Goal: Information Seeking & Learning: Learn about a topic

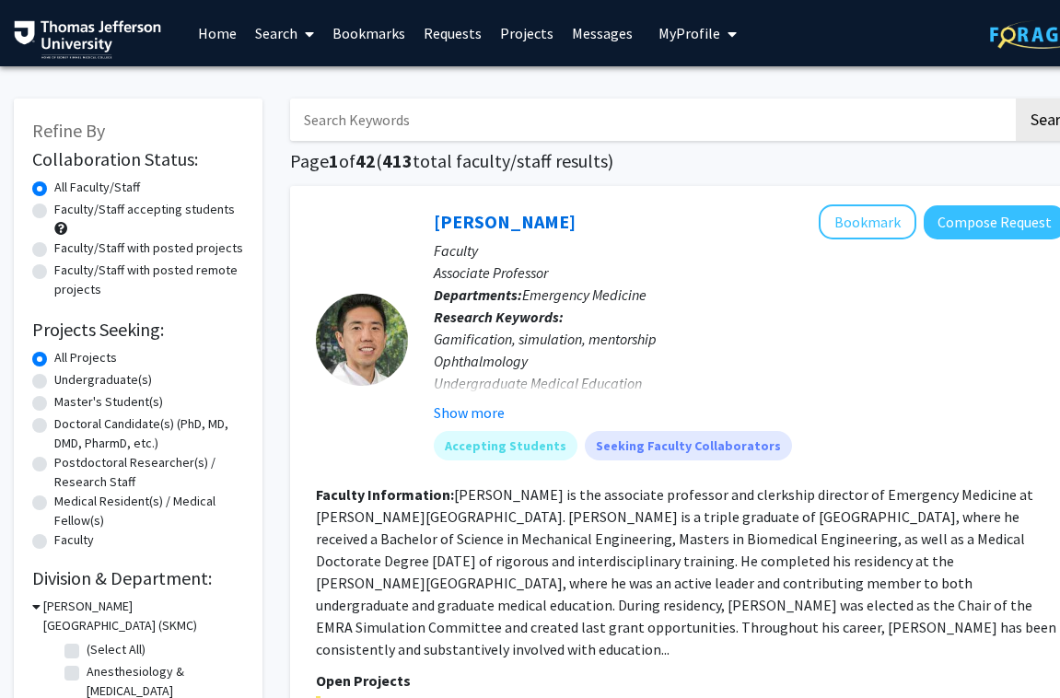
scroll to position [1, 2]
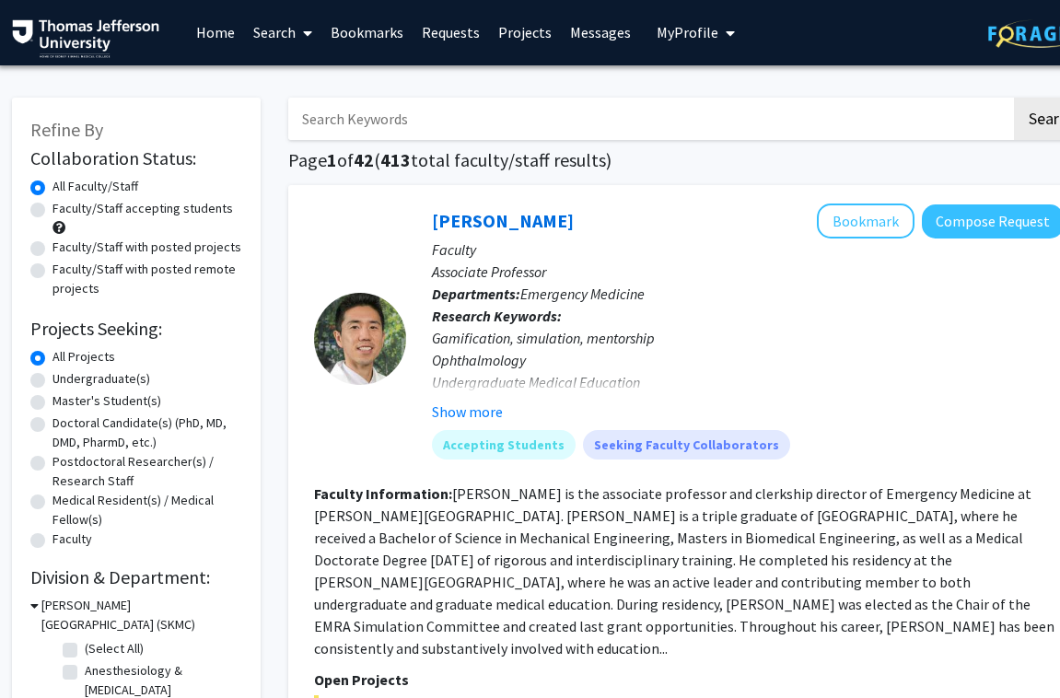
click at [156, 212] on label "Faculty/Staff accepting students" at bounding box center [143, 208] width 181 height 19
click at [64, 211] on input "Faculty/Staff accepting students" at bounding box center [59, 205] width 12 height 12
radio input "true"
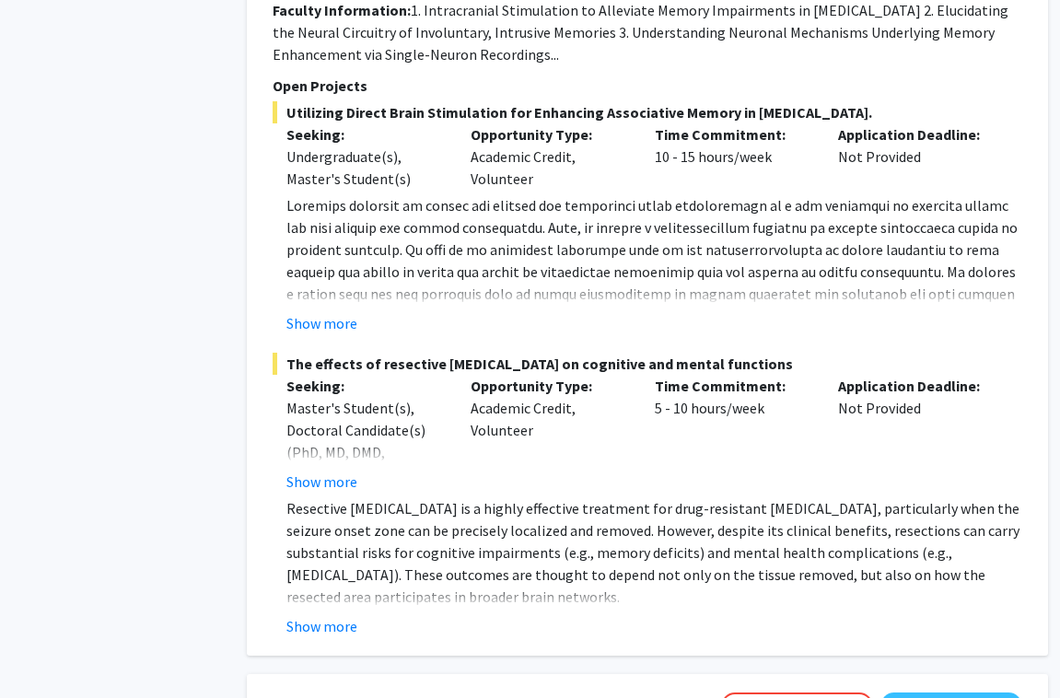
scroll to position [1984, 41]
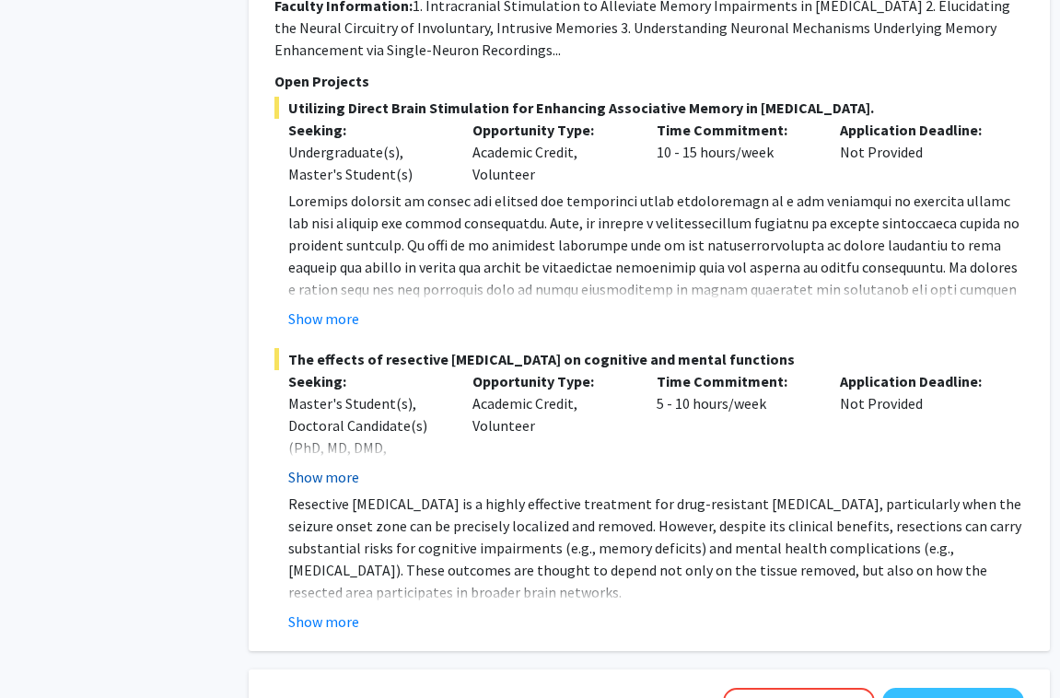
click at [331, 466] on button "Show more" at bounding box center [323, 477] width 71 height 22
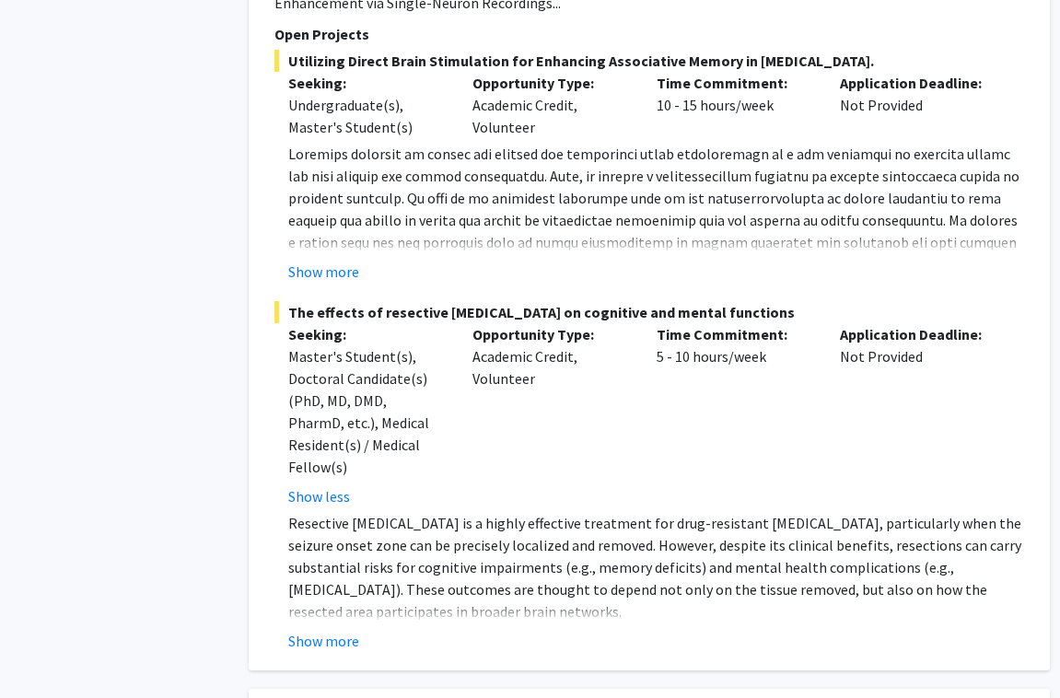
scroll to position [2033, 41]
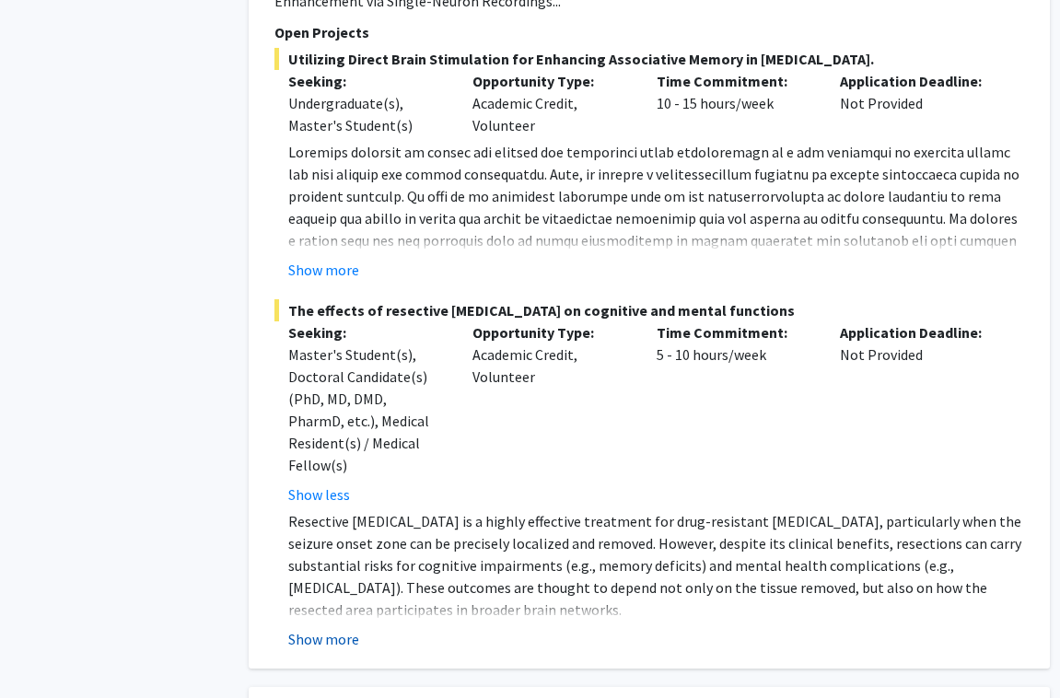
click at [328, 628] on button "Show more" at bounding box center [323, 639] width 71 height 22
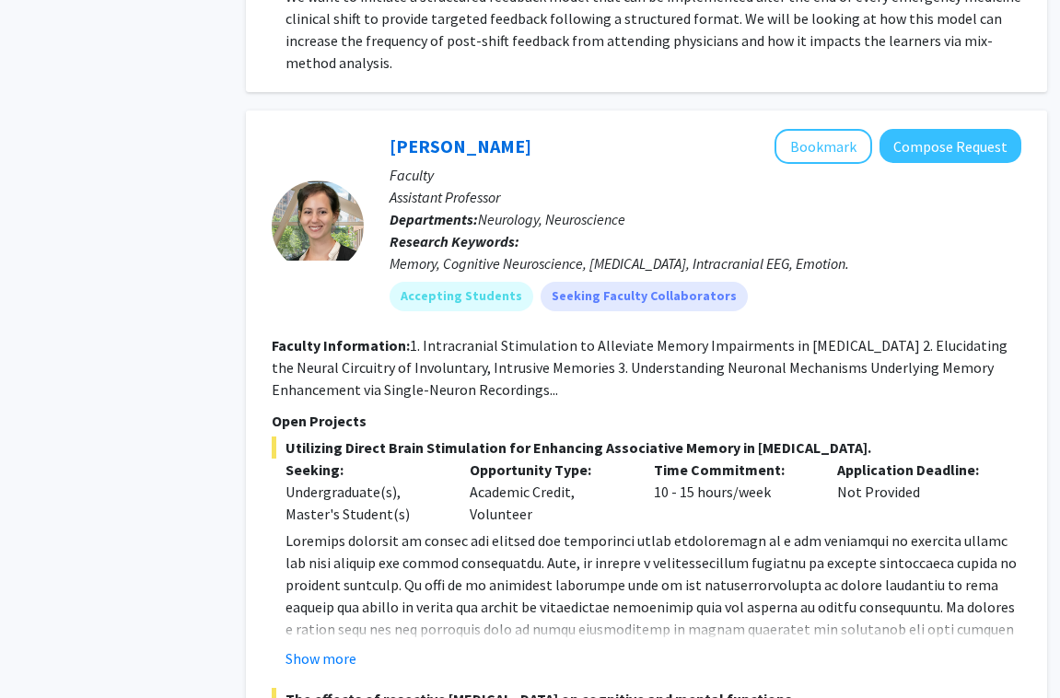
scroll to position [1641, 44]
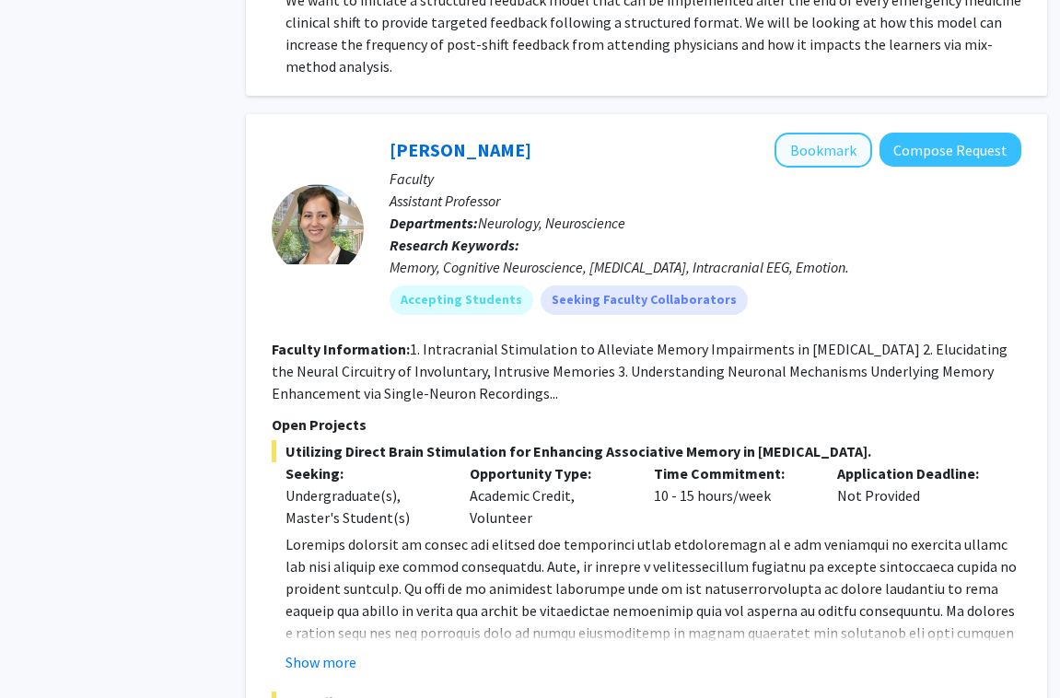
click at [808, 133] on button "Bookmark" at bounding box center [824, 150] width 98 height 35
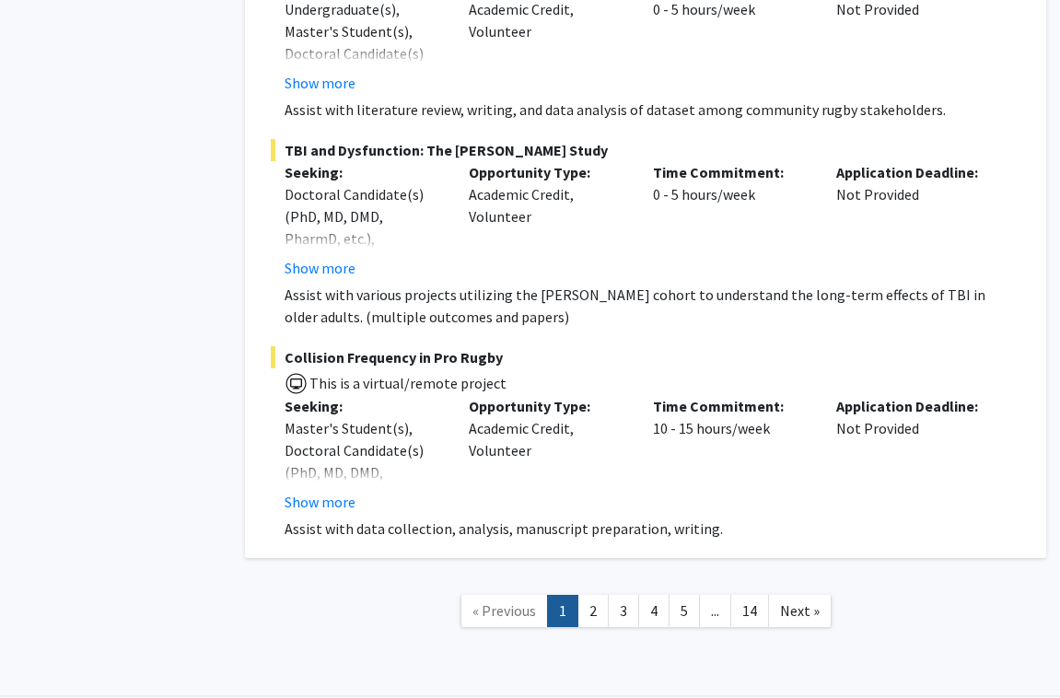
scroll to position [13530, 45]
click at [652, 596] on link "4" at bounding box center [653, 612] width 31 height 32
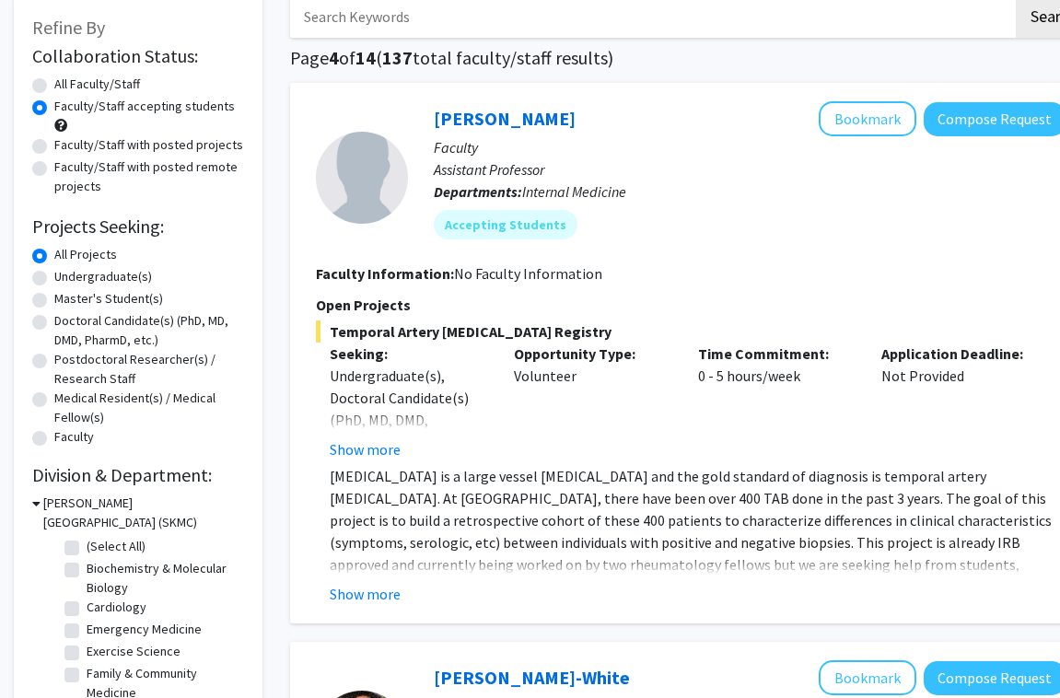
scroll to position [104, 0]
click at [361, 593] on button "Show more" at bounding box center [365, 593] width 71 height 22
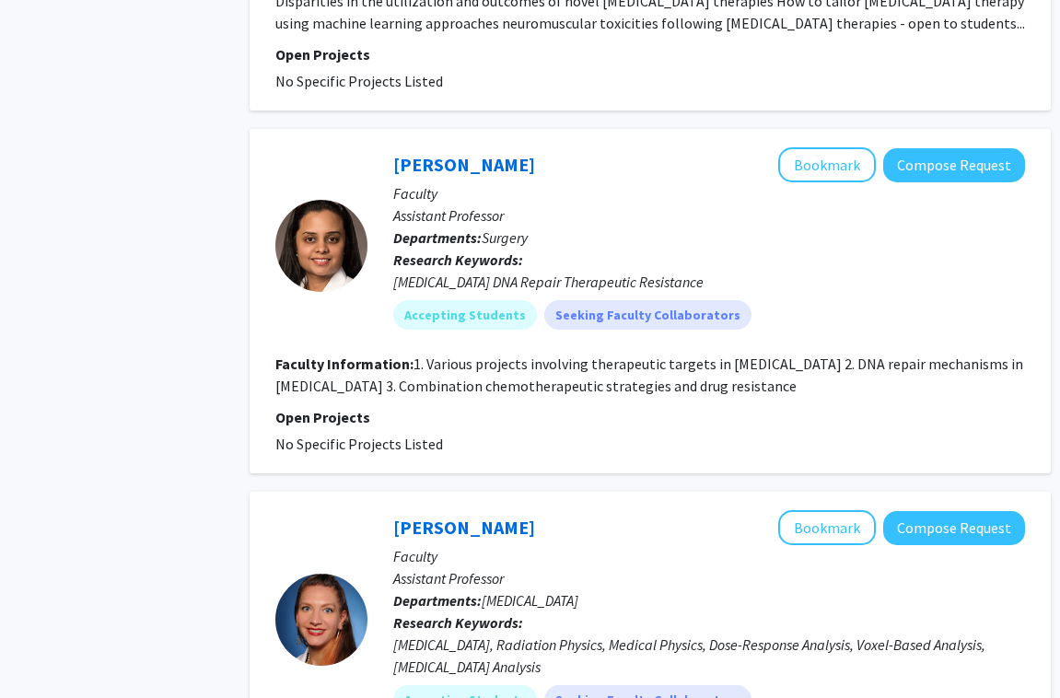
scroll to position [3930, 41]
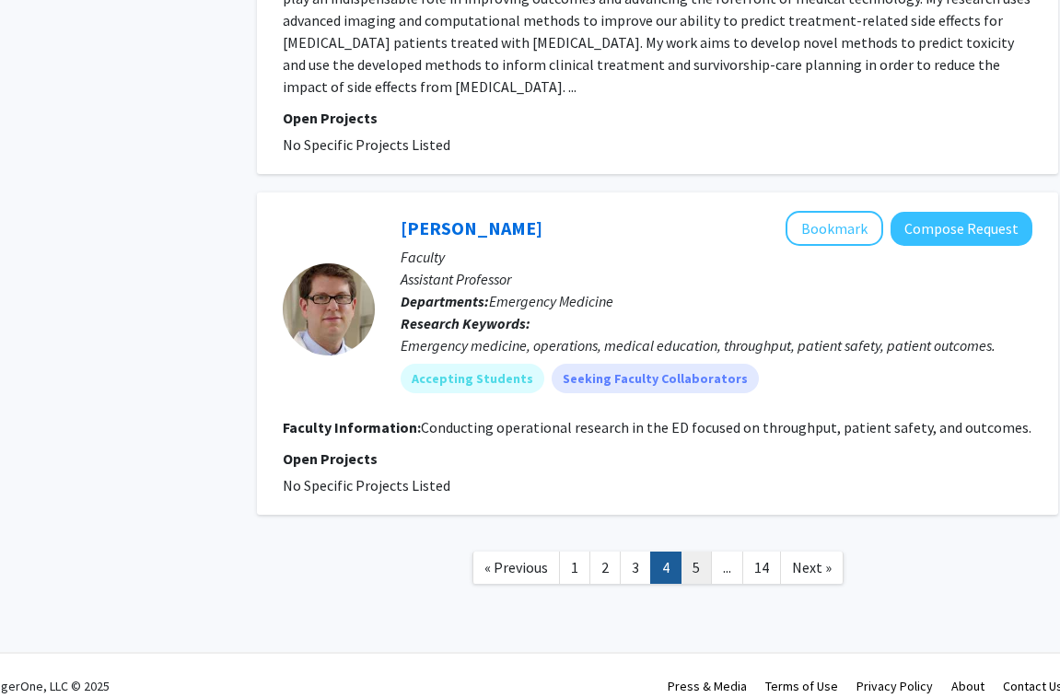
click at [689, 552] on link "5" at bounding box center [696, 568] width 31 height 32
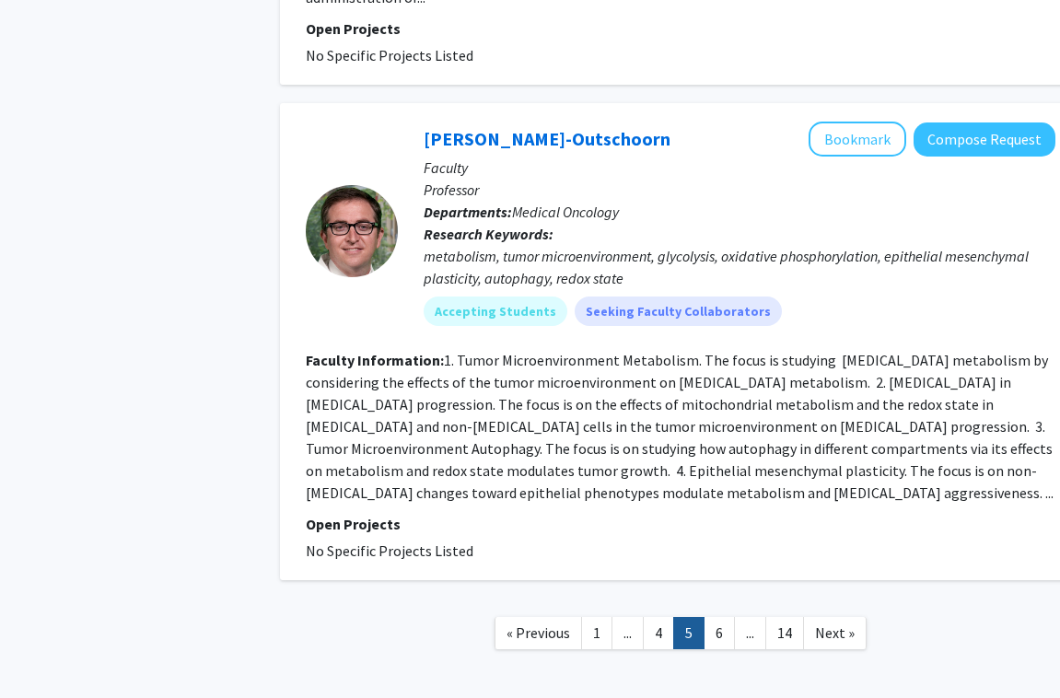
scroll to position [4174, 10]
click at [717, 618] on link "6" at bounding box center [719, 634] width 31 height 32
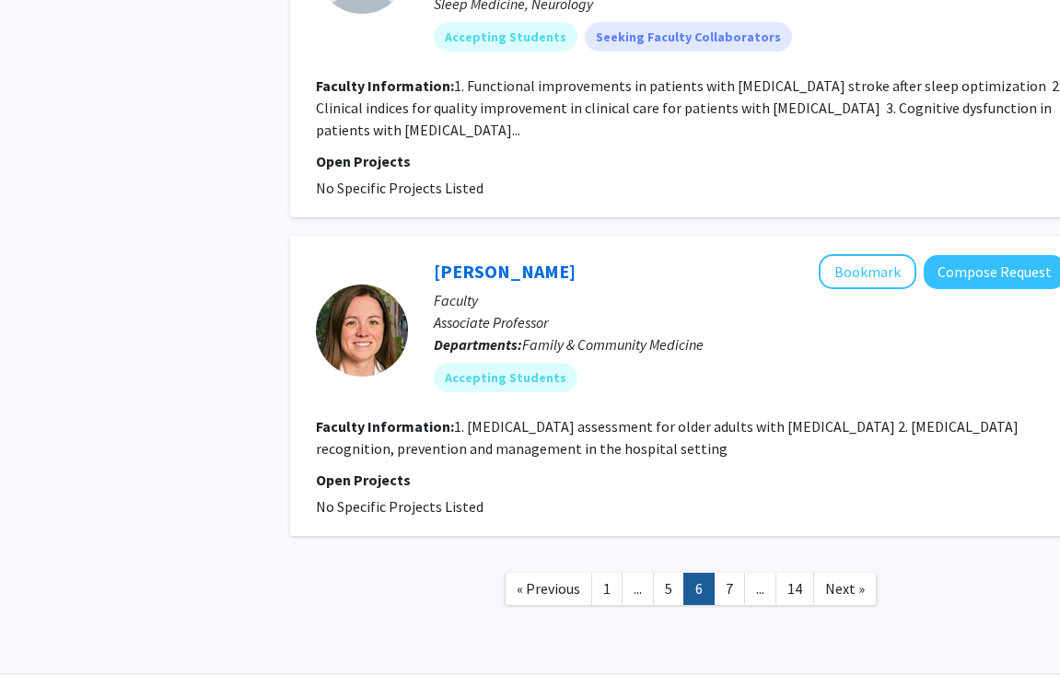
scroll to position [3371, 0]
click at [733, 566] on nav "« Previous 1 ... 5 6 7 ... 14 Next »" at bounding box center [691, 593] width 802 height 75
click at [732, 574] on link "7" at bounding box center [729, 590] width 31 height 32
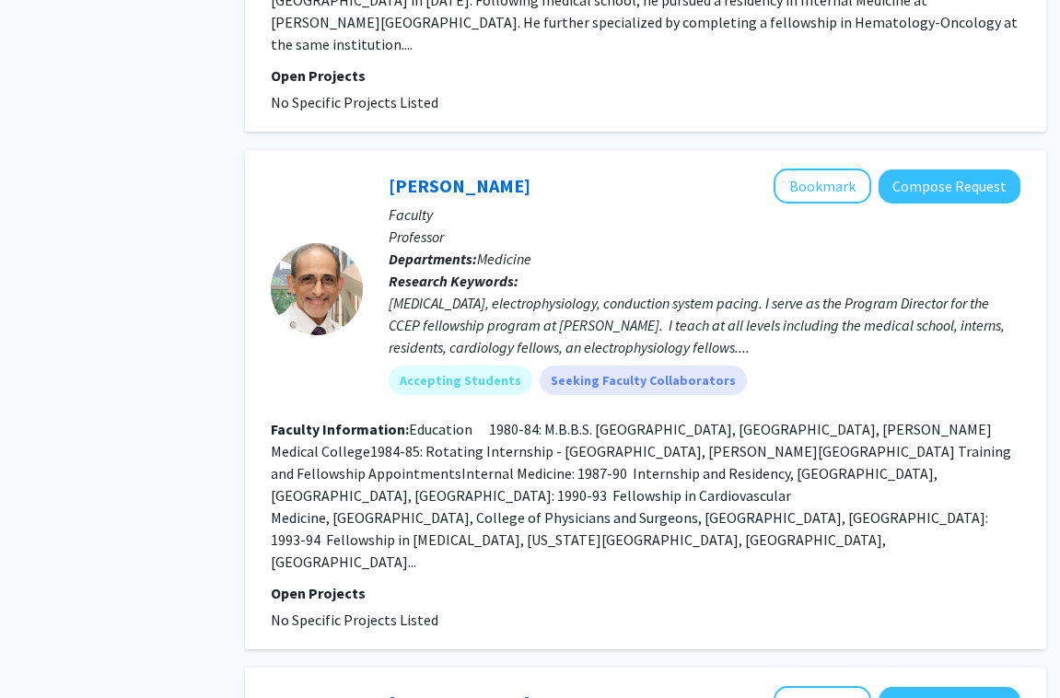
scroll to position [3878, 45]
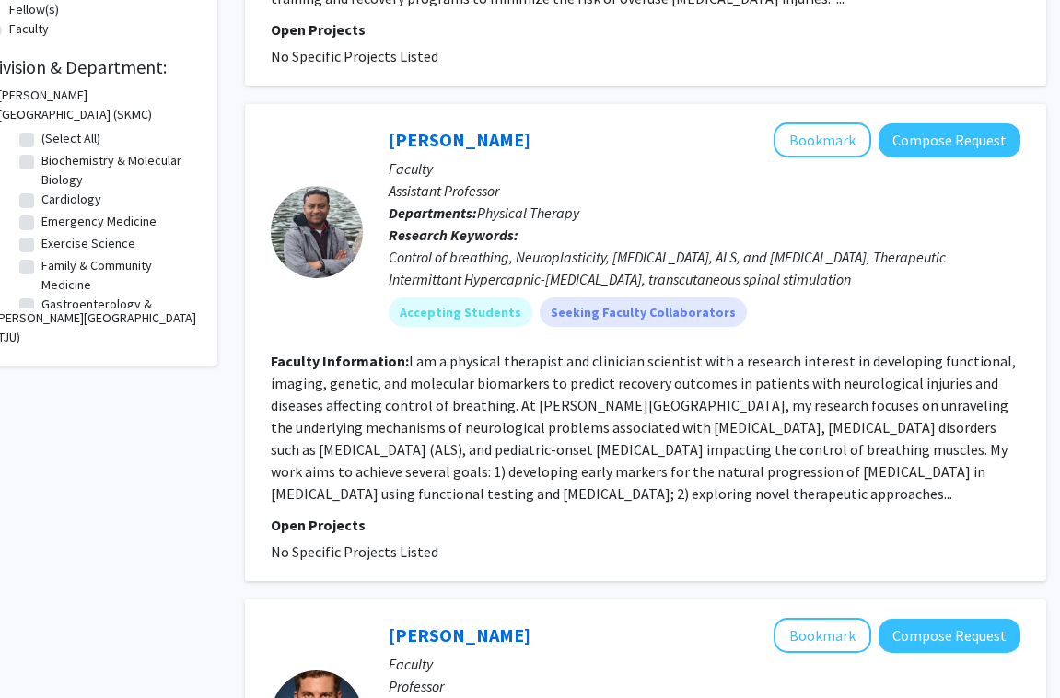
scroll to position [511, 45]
click at [828, 126] on button "Bookmark" at bounding box center [823, 140] width 98 height 35
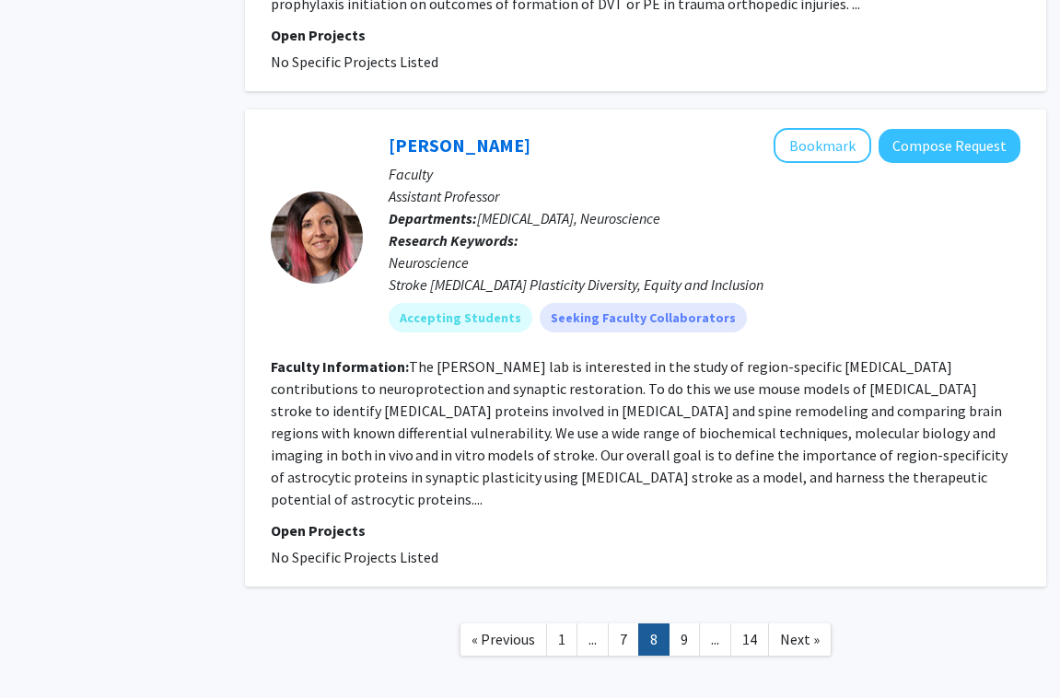
scroll to position [3910, 44]
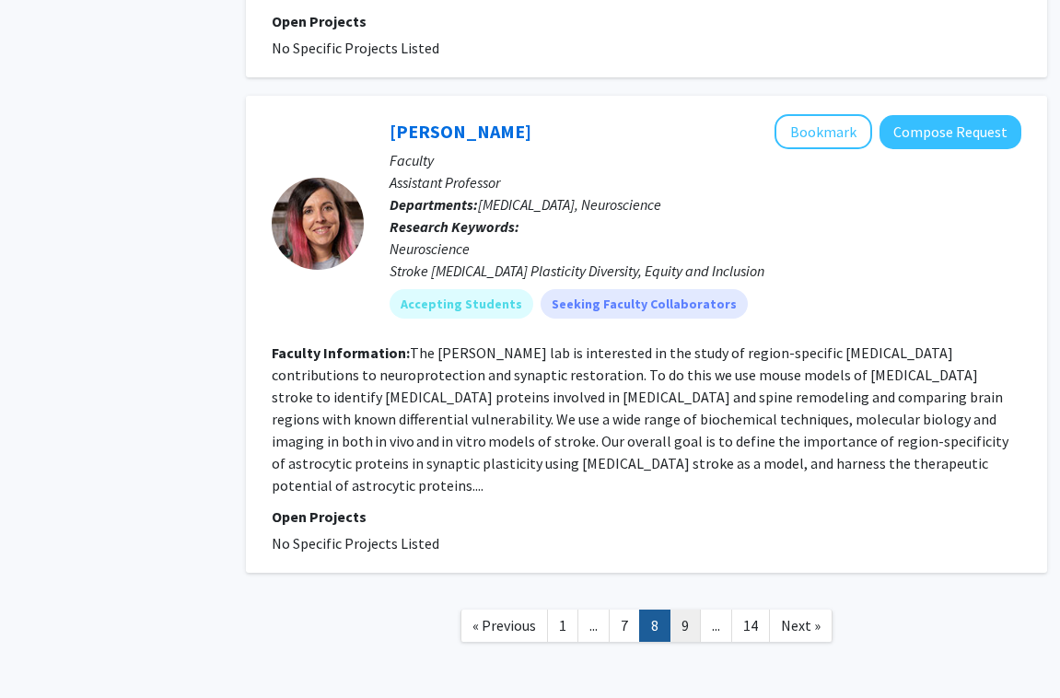
click at [673, 610] on link "9" at bounding box center [685, 626] width 31 height 32
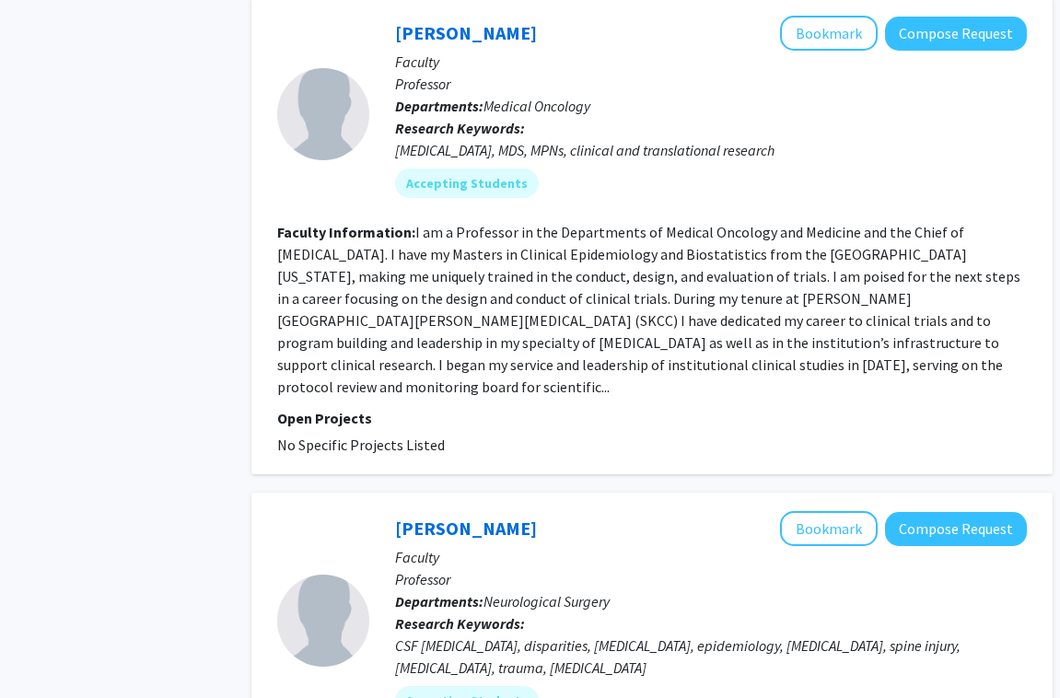
scroll to position [2043, 39]
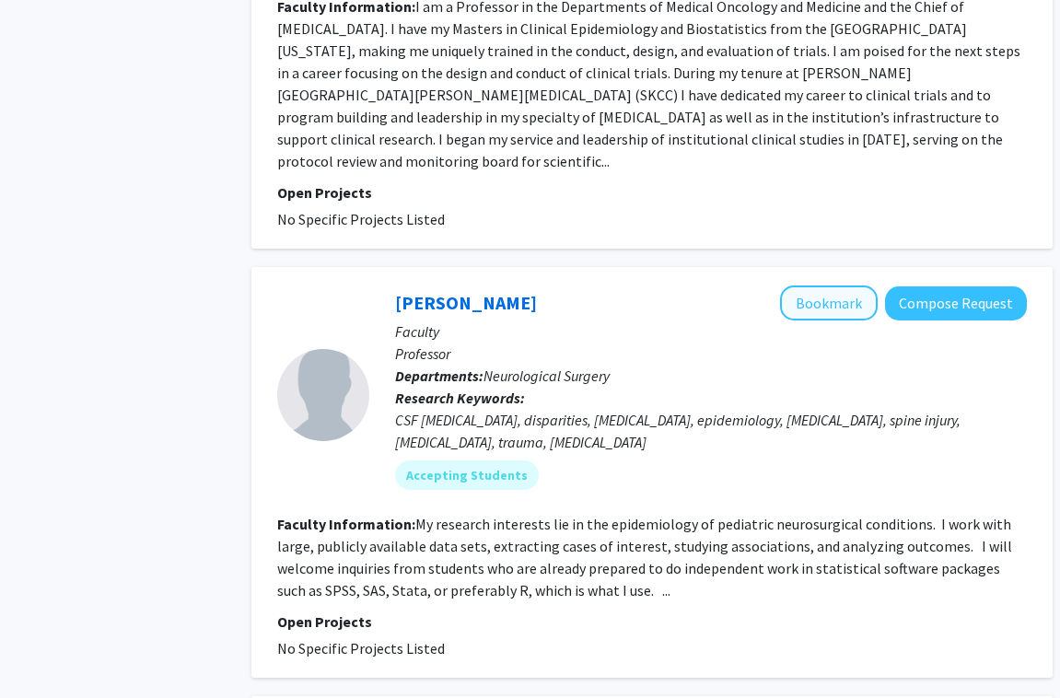
click at [834, 286] on button "Bookmark" at bounding box center [829, 303] width 98 height 35
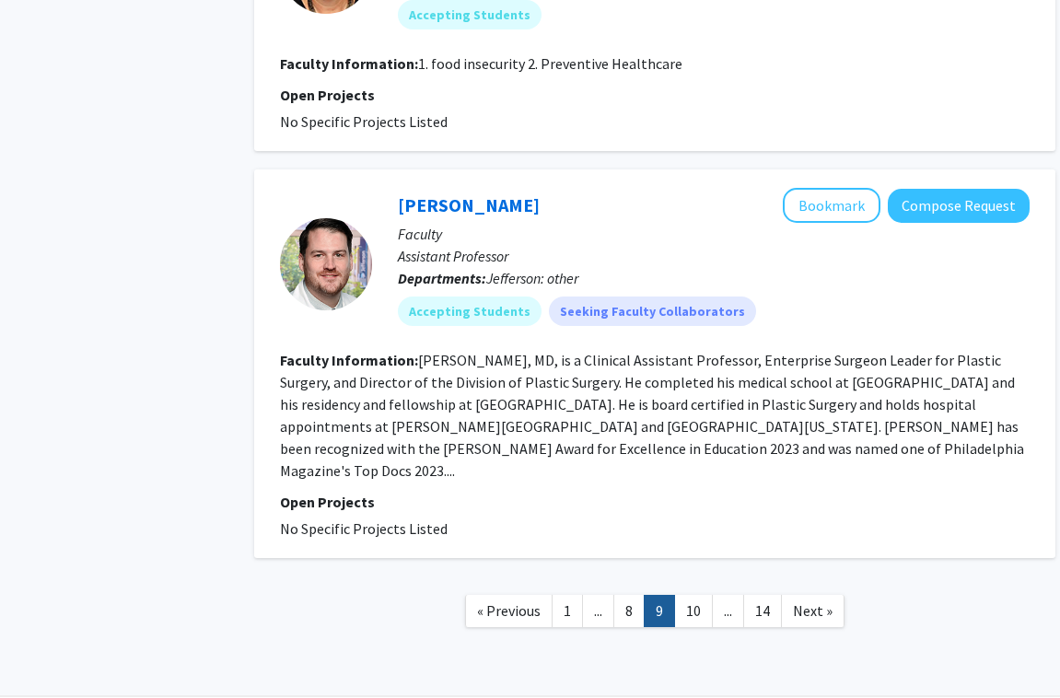
scroll to position [3887, 36]
click at [847, 189] on button "Bookmark" at bounding box center [832, 206] width 98 height 35
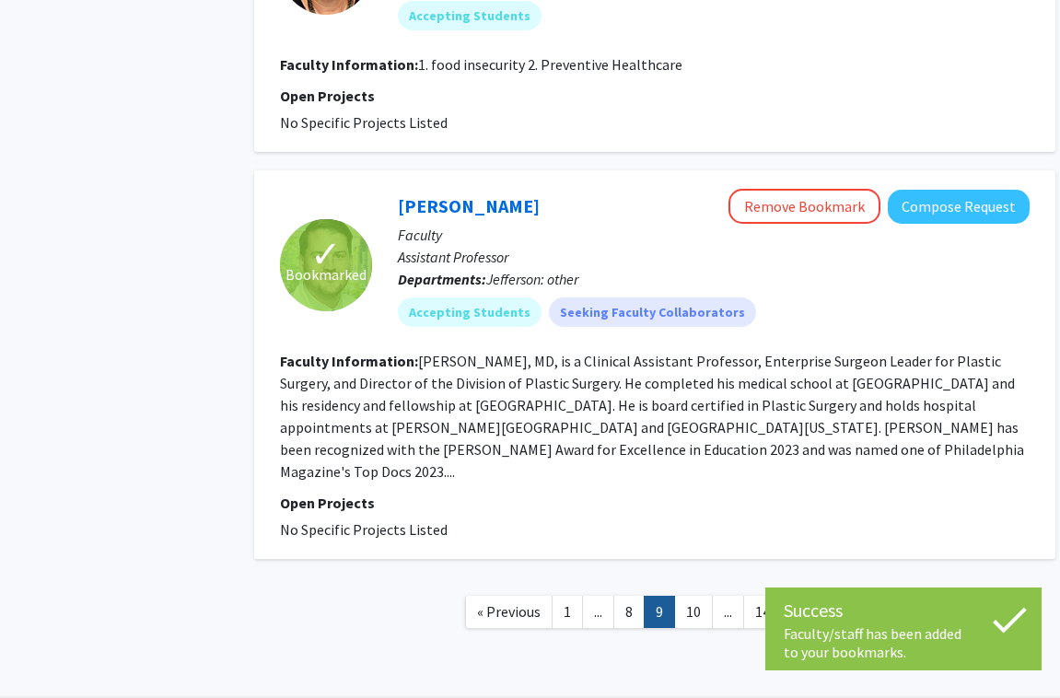
click at [709, 389] on fg-read-more "[PERSON_NAME], MD, is a Clinical Assistant Professor, Enterprise Surgeon Leader…" at bounding box center [652, 416] width 744 height 129
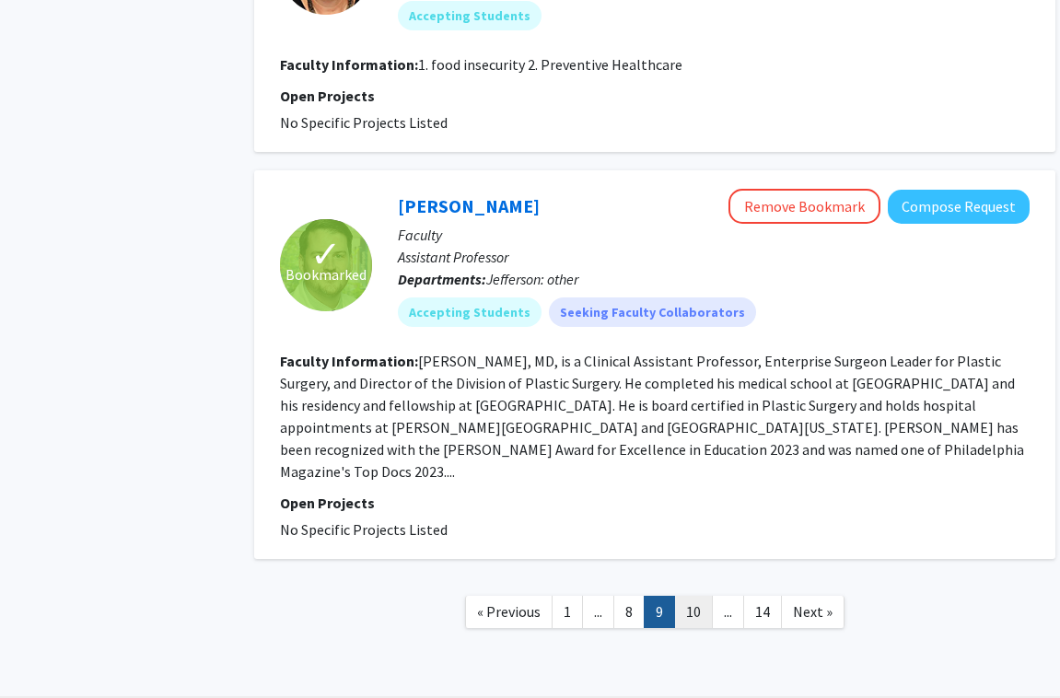
click at [689, 596] on link "10" at bounding box center [693, 612] width 39 height 32
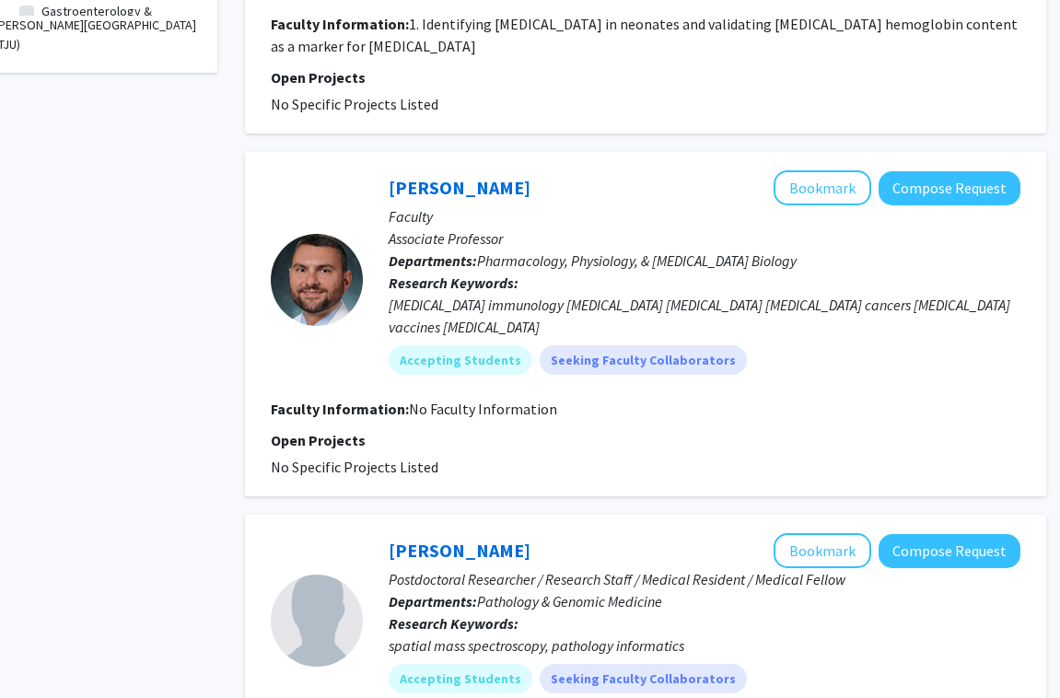
scroll to position [1132, 45]
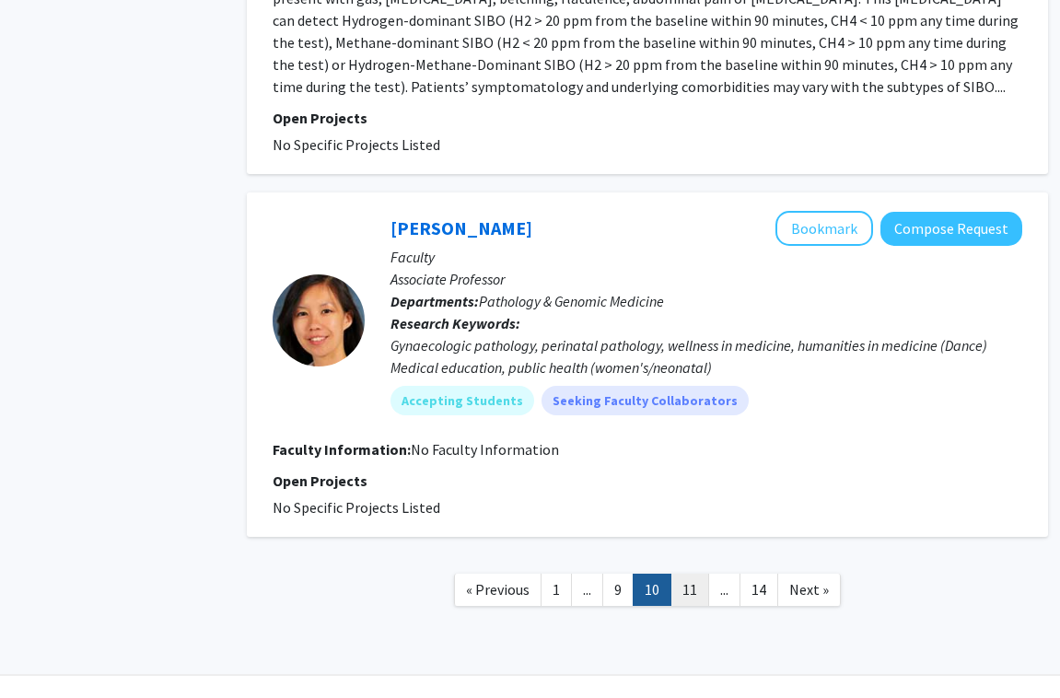
click at [684, 574] on link "11" at bounding box center [690, 590] width 39 height 32
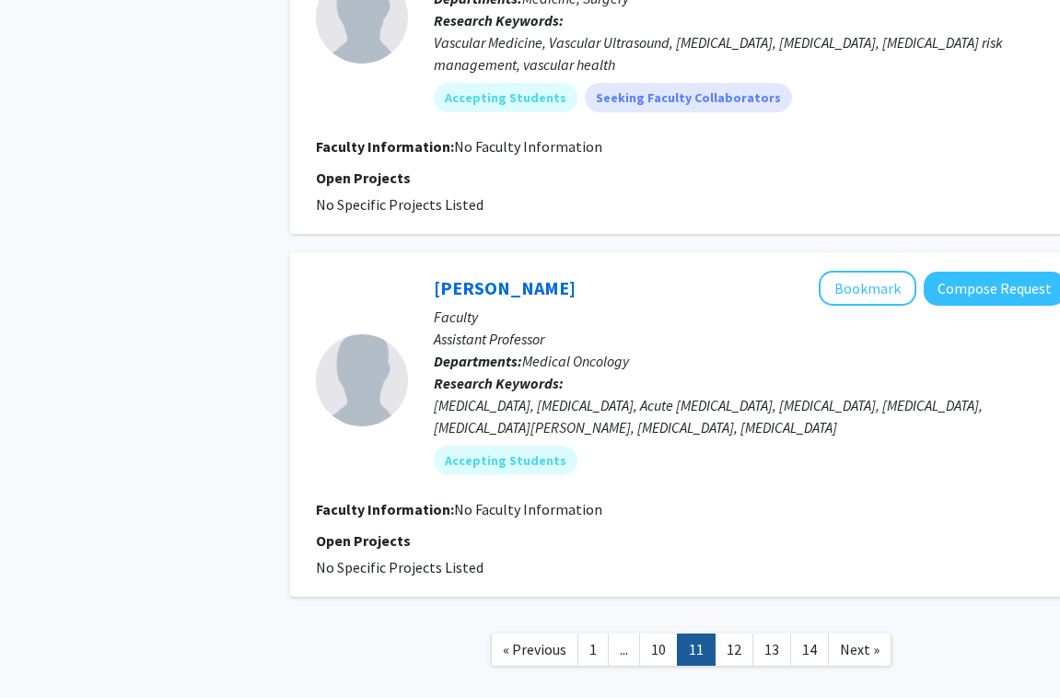
scroll to position [2784, 0]
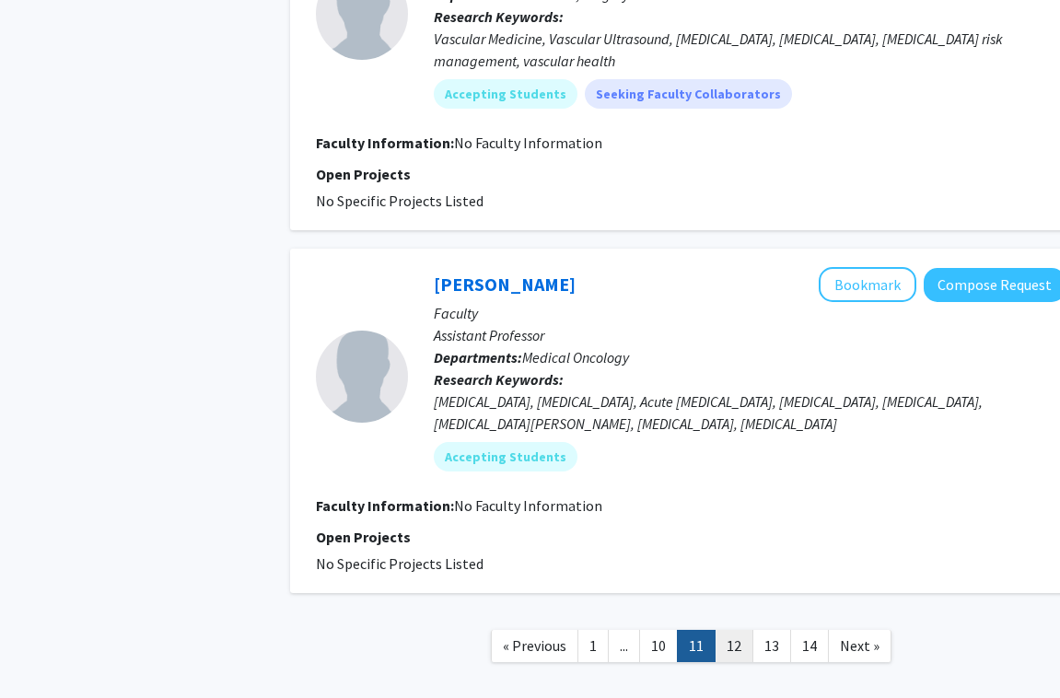
click at [720, 644] on link "12" at bounding box center [734, 646] width 39 height 32
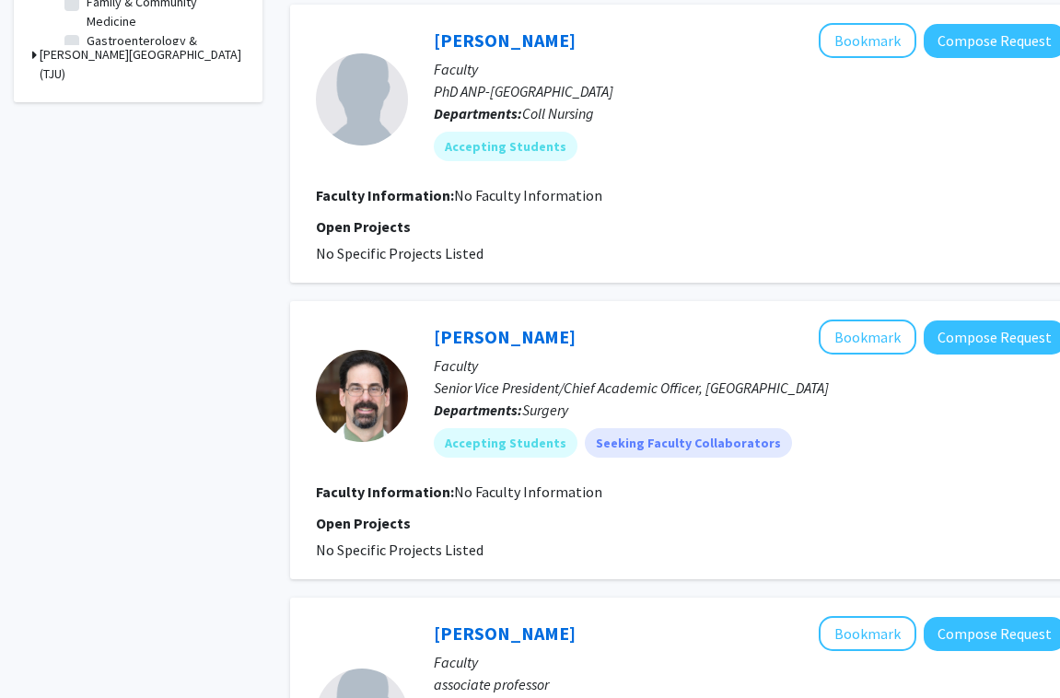
scroll to position [777, 0]
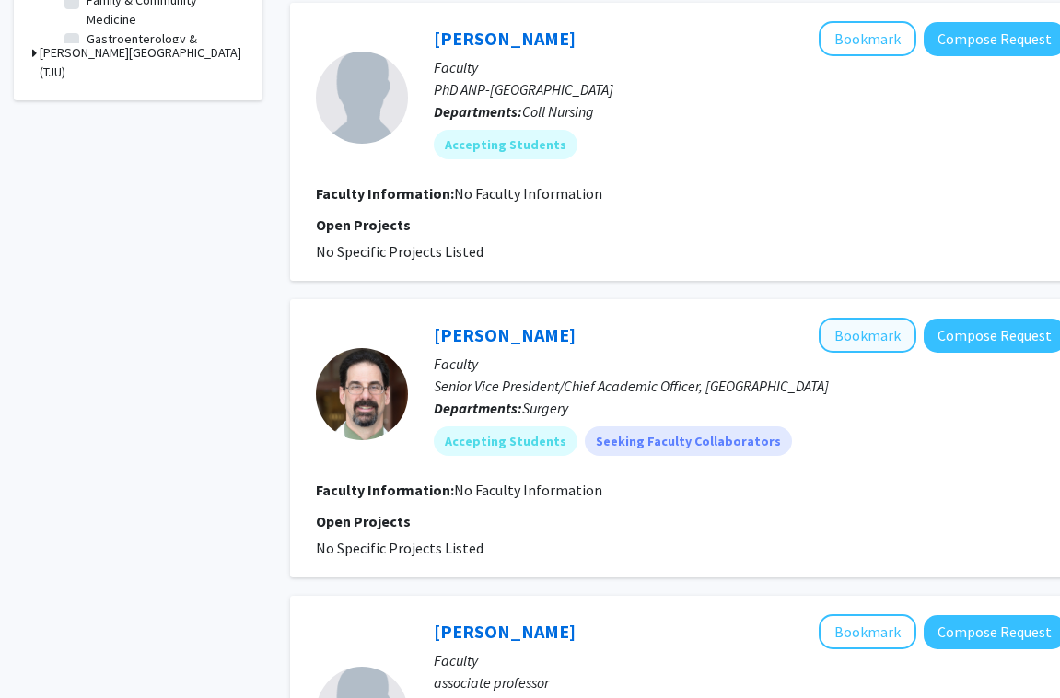
click at [875, 330] on button "Bookmark" at bounding box center [868, 335] width 98 height 35
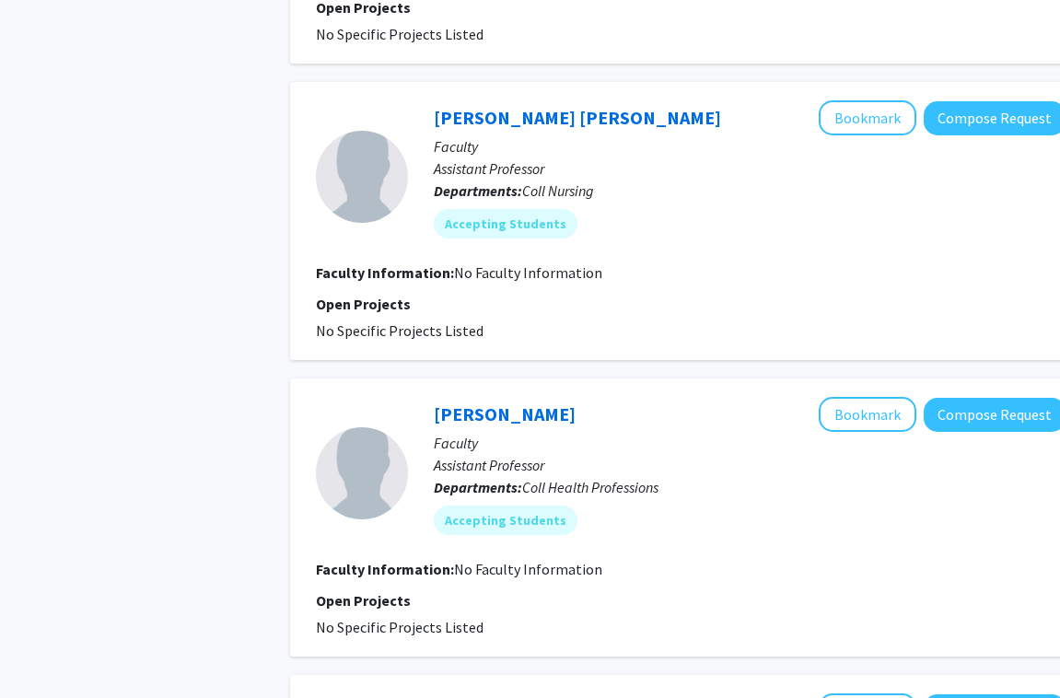
scroll to position [2165, 0]
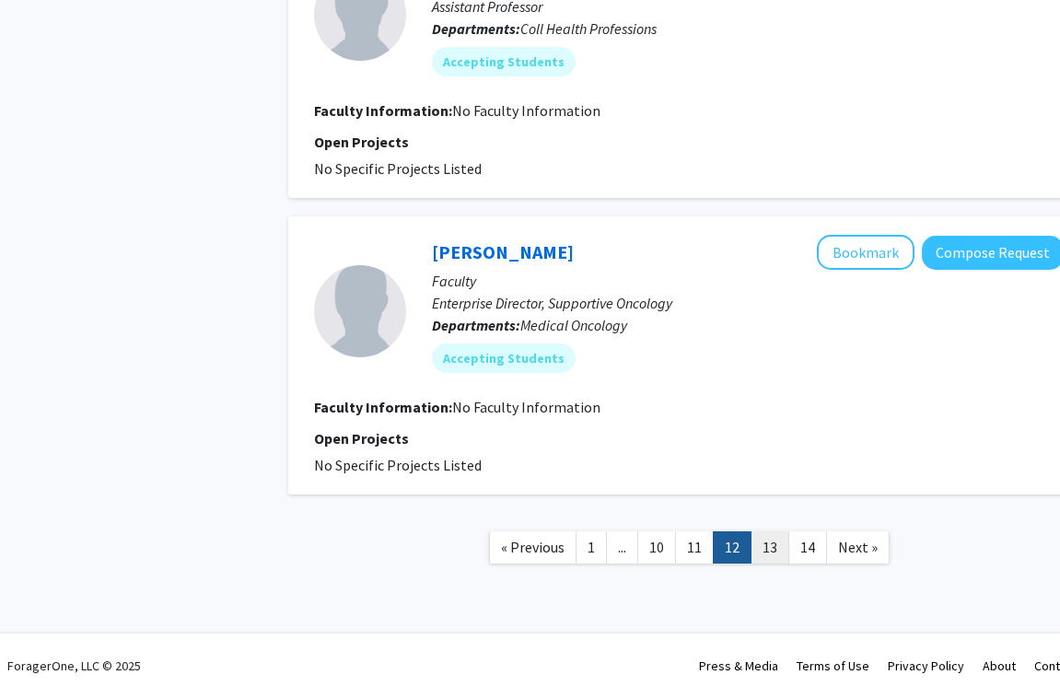
click at [761, 557] on link "13" at bounding box center [770, 548] width 39 height 32
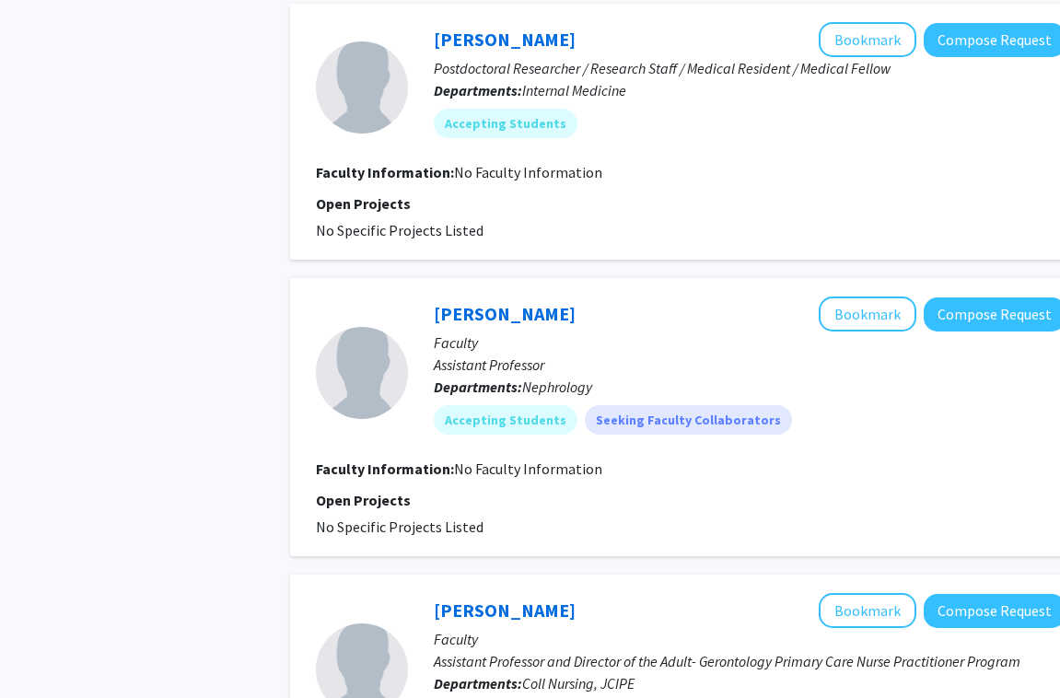
scroll to position [2180, 0]
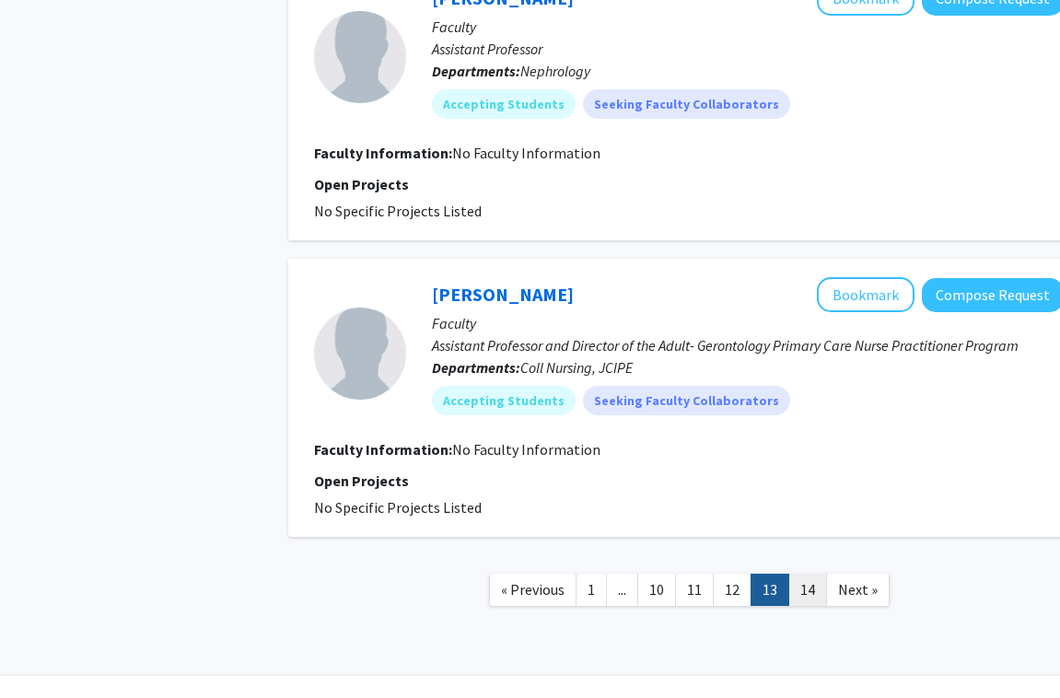
click at [802, 600] on link "14" at bounding box center [808, 590] width 39 height 32
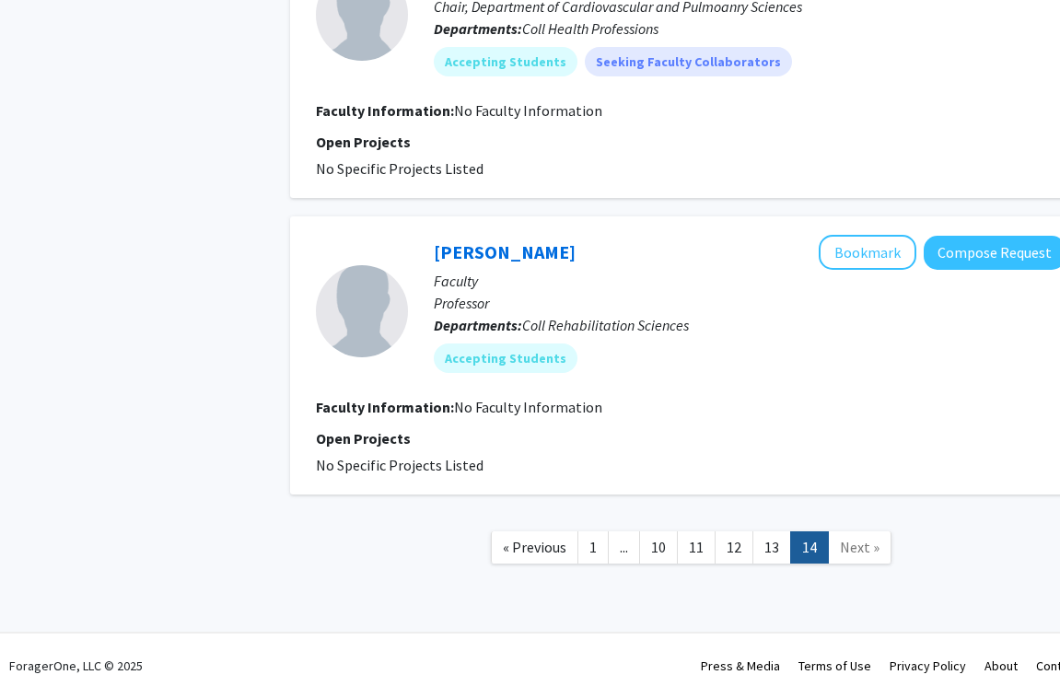
scroll to position [1707, 0]
